Goal: Information Seeking & Learning: Find specific fact

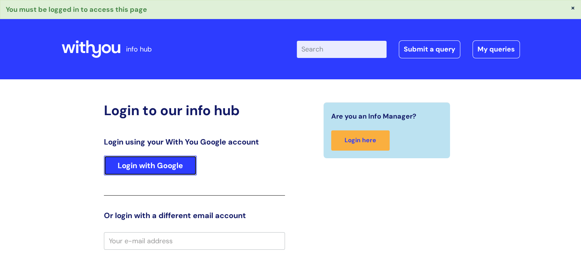
click at [153, 160] on link "Login with Google" at bounding box center [150, 166] width 93 height 20
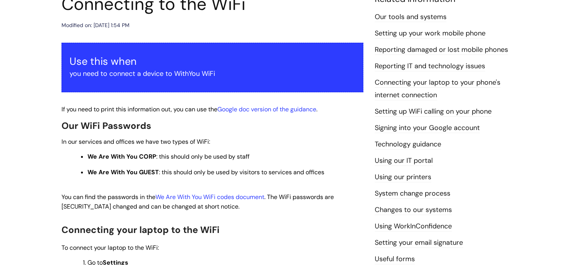
scroll to position [115, 0]
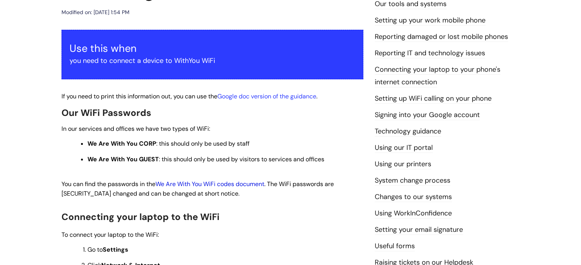
click at [212, 184] on link "We Are With You WiFi codes document" at bounding box center [209, 184] width 109 height 8
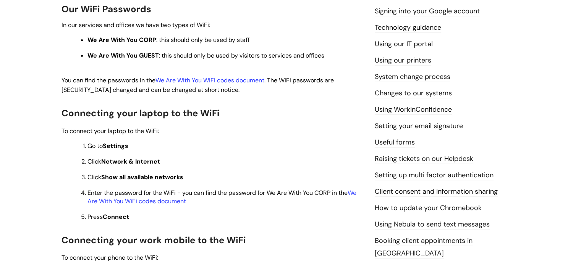
scroll to position [230, 0]
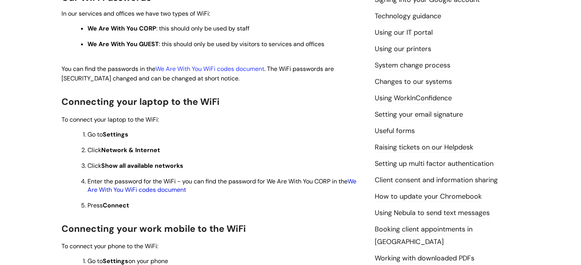
click at [356, 182] on link "We Are With You WiFi codes document" at bounding box center [221, 186] width 269 height 16
